Goal: Transaction & Acquisition: Purchase product/service

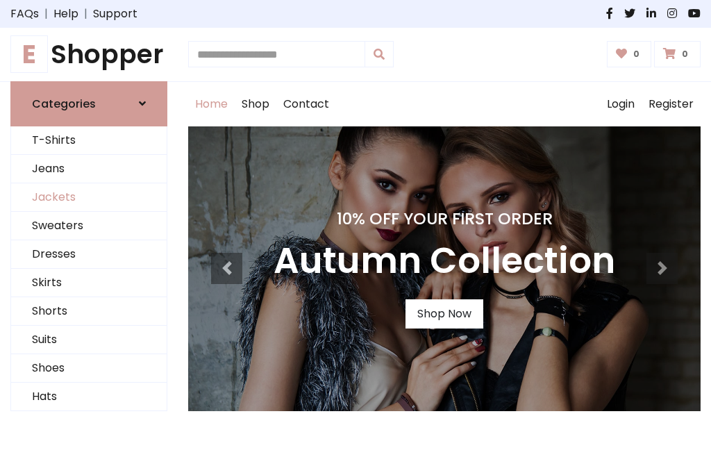
click at [89, 197] on link "Jackets" at bounding box center [88, 197] width 155 height 28
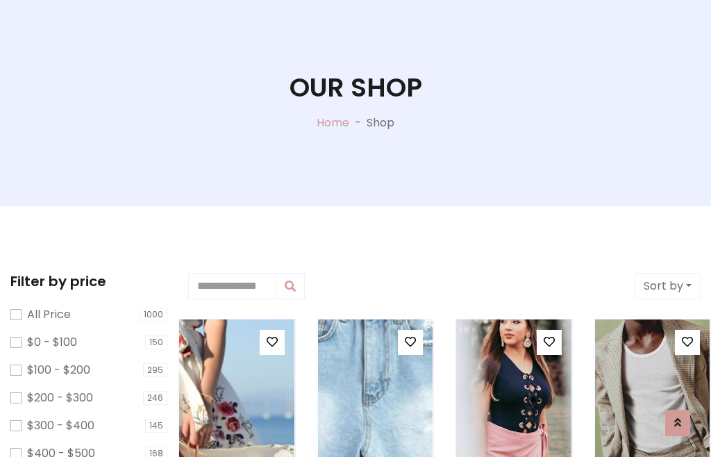
scroll to position [71, 0]
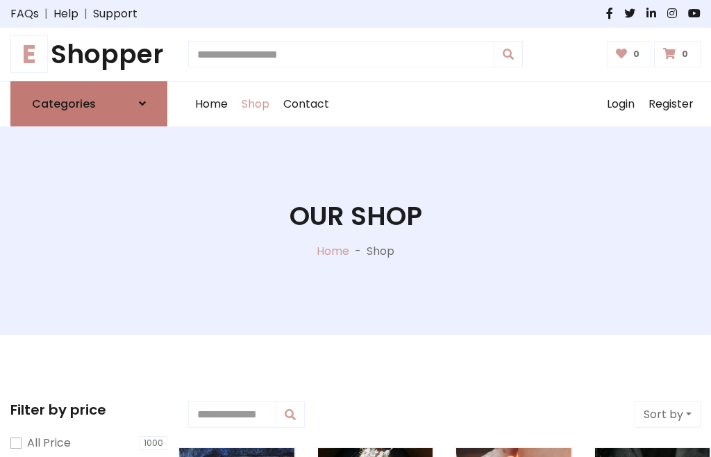
click at [89, 103] on h6 "Categories" at bounding box center [64, 103] width 64 height 13
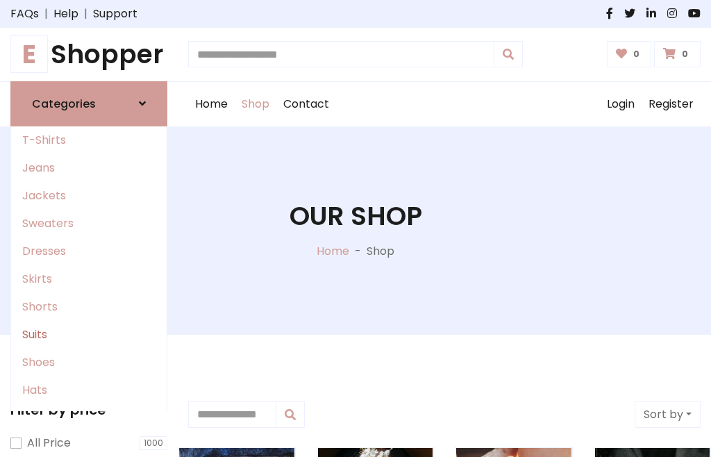
click at [89, 334] on link "Suits" at bounding box center [88, 335] width 155 height 28
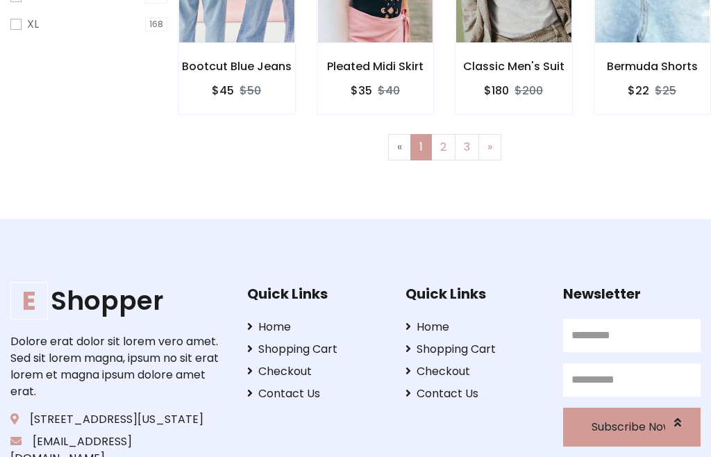
scroll to position [589, 0]
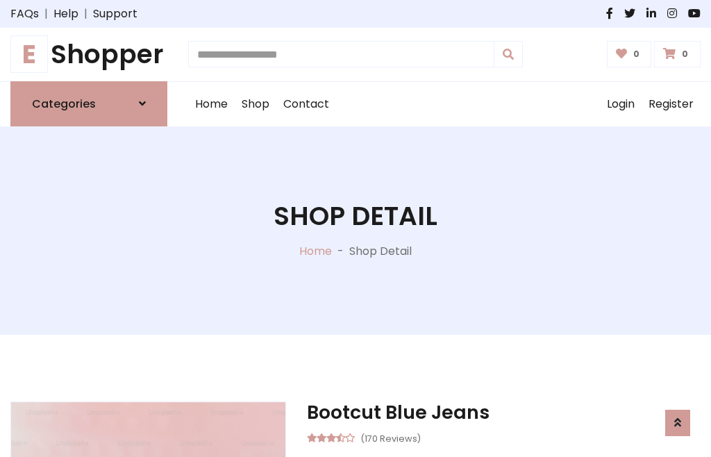
scroll to position [1173, 0]
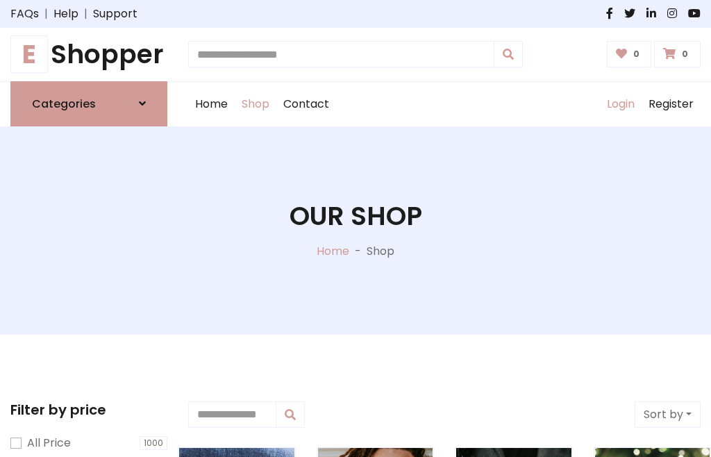
click at [620, 103] on link "Login" at bounding box center [621, 104] width 42 height 44
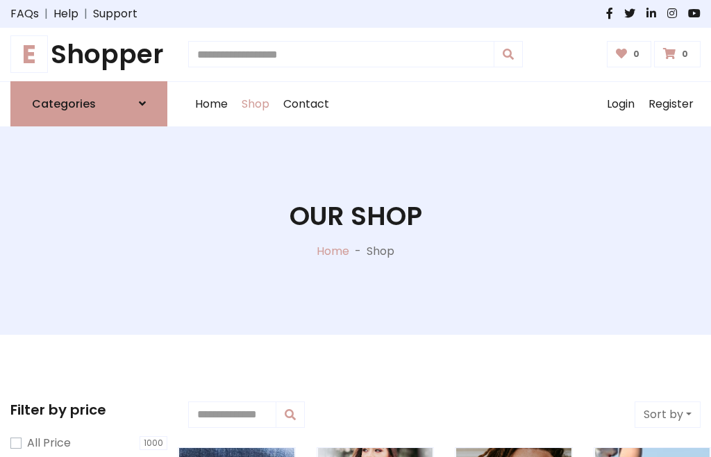
scroll to position [70, 0]
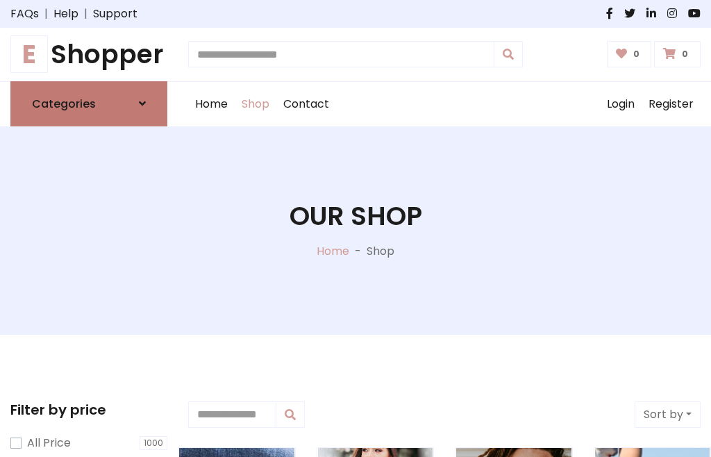
click at [142, 103] on icon at bounding box center [142, 103] width 7 height 11
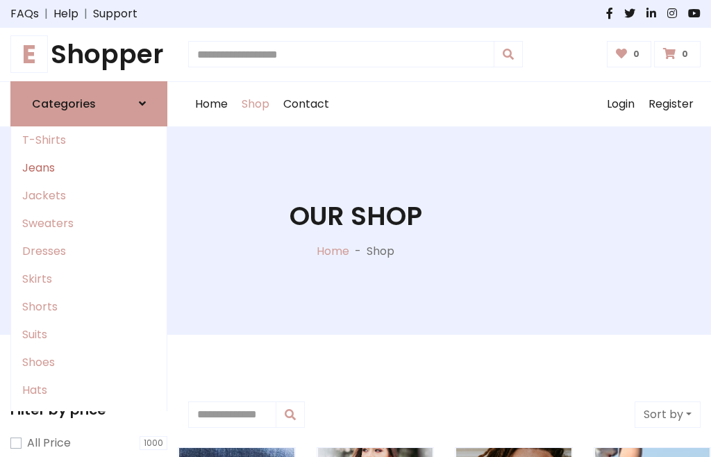
click at [89, 167] on link "Jeans" at bounding box center [88, 168] width 155 height 28
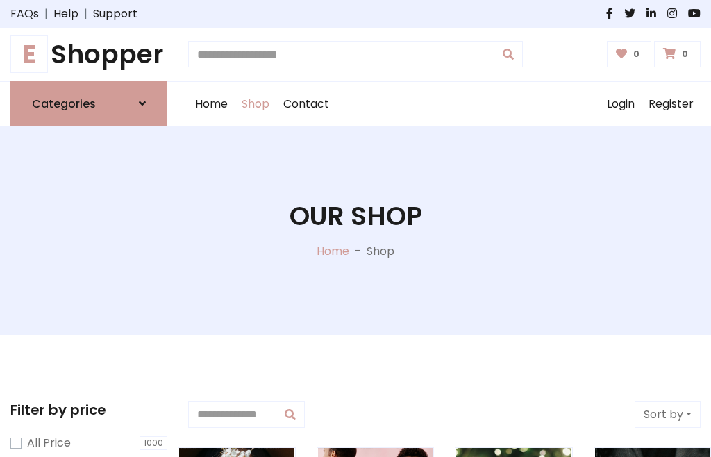
scroll to position [70, 0]
